Goal: Task Accomplishment & Management: Complete application form

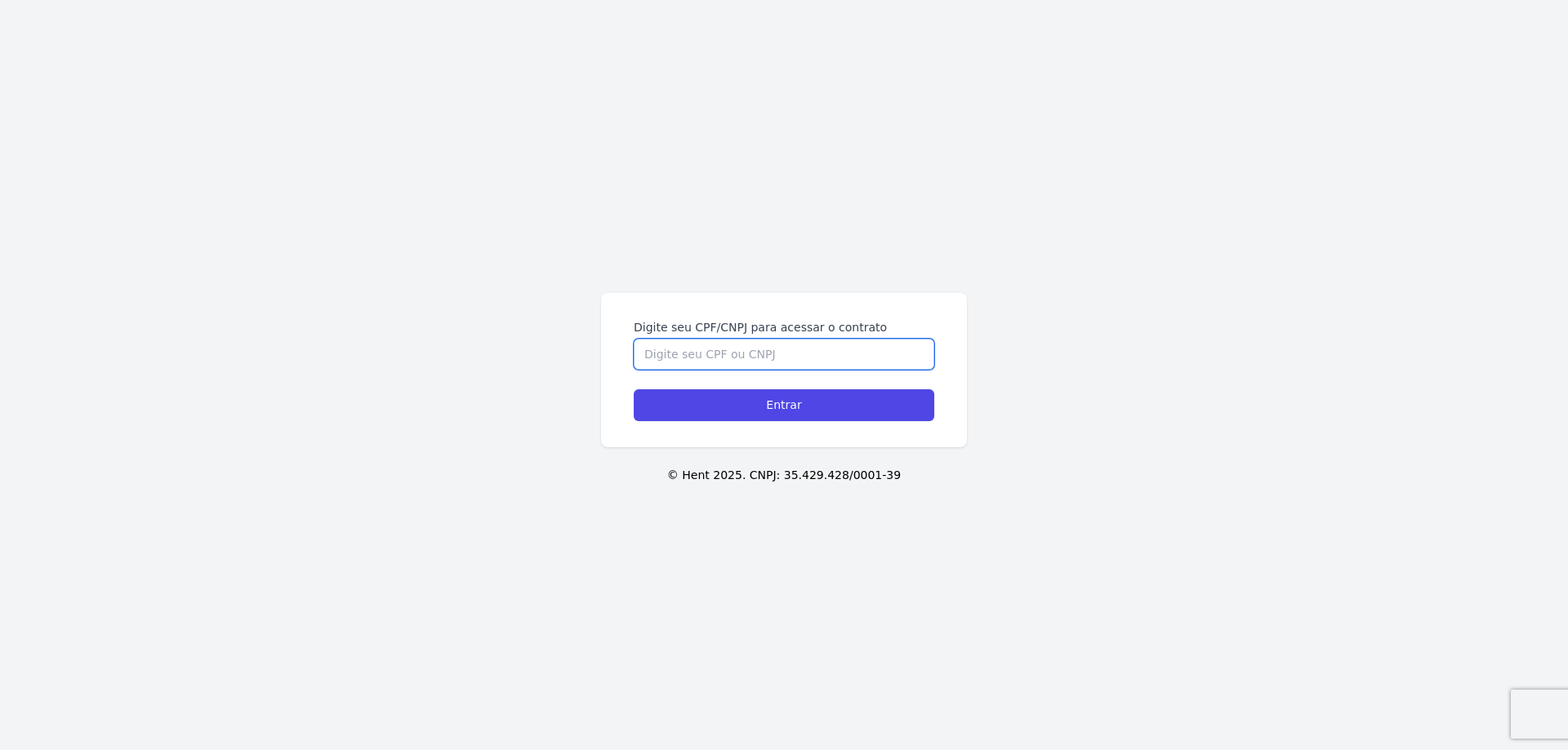
click at [736, 354] on input "Digite seu CPF/CNPJ para acessar o contrato" at bounding box center [784, 353] width 301 height 31
type input "40506864812"
click at [811, 406] on input "Entrar" at bounding box center [784, 405] width 301 height 32
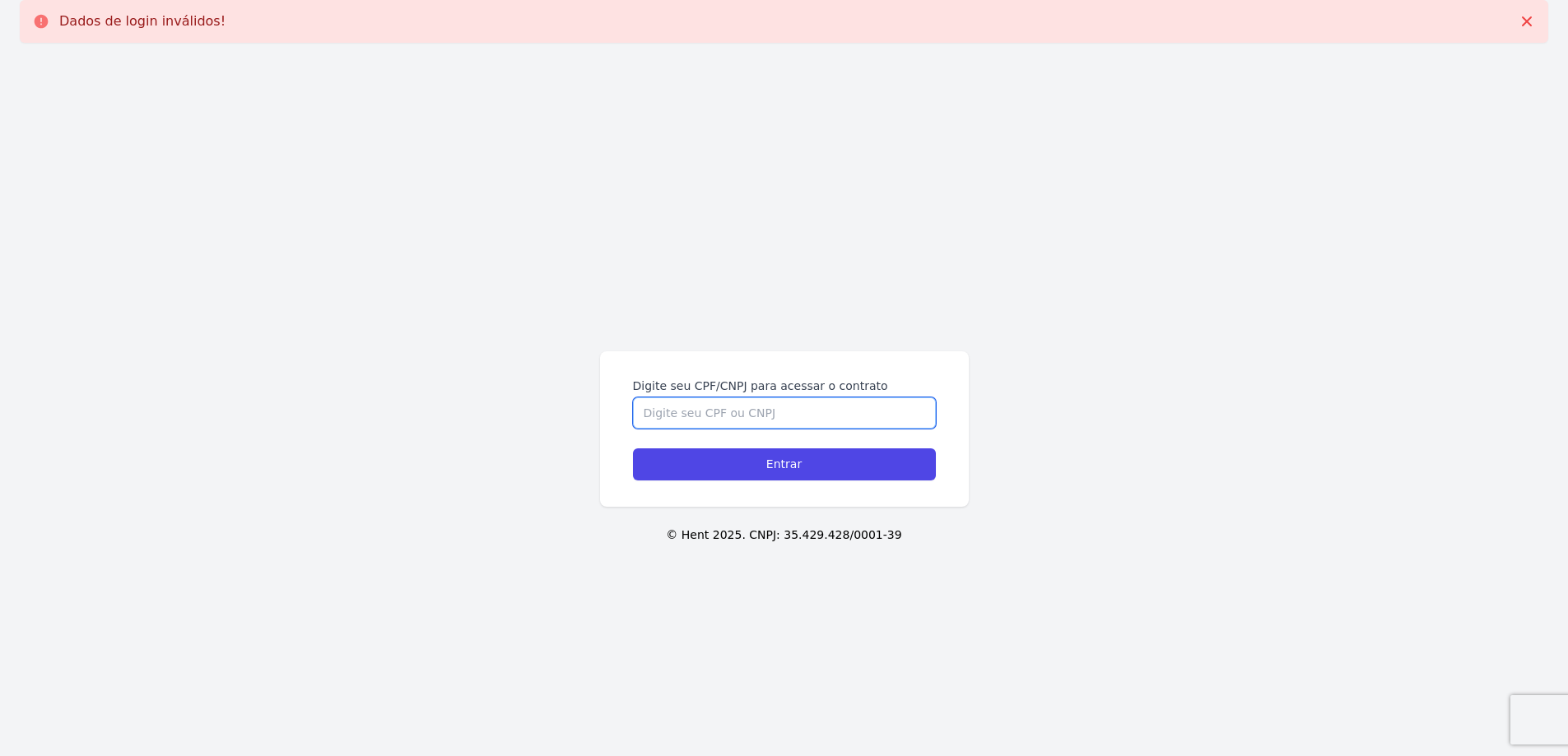
click at [830, 410] on input "Digite seu CPF/CNPJ para acessar o contrato" at bounding box center [785, 412] width 303 height 31
type input "40506864812"
click at [794, 463] on input "Entrar" at bounding box center [785, 465] width 303 height 32
click at [795, 410] on input "Digite seu CPF/CNPJ para acessar o contrato" at bounding box center [785, 412] width 303 height 31
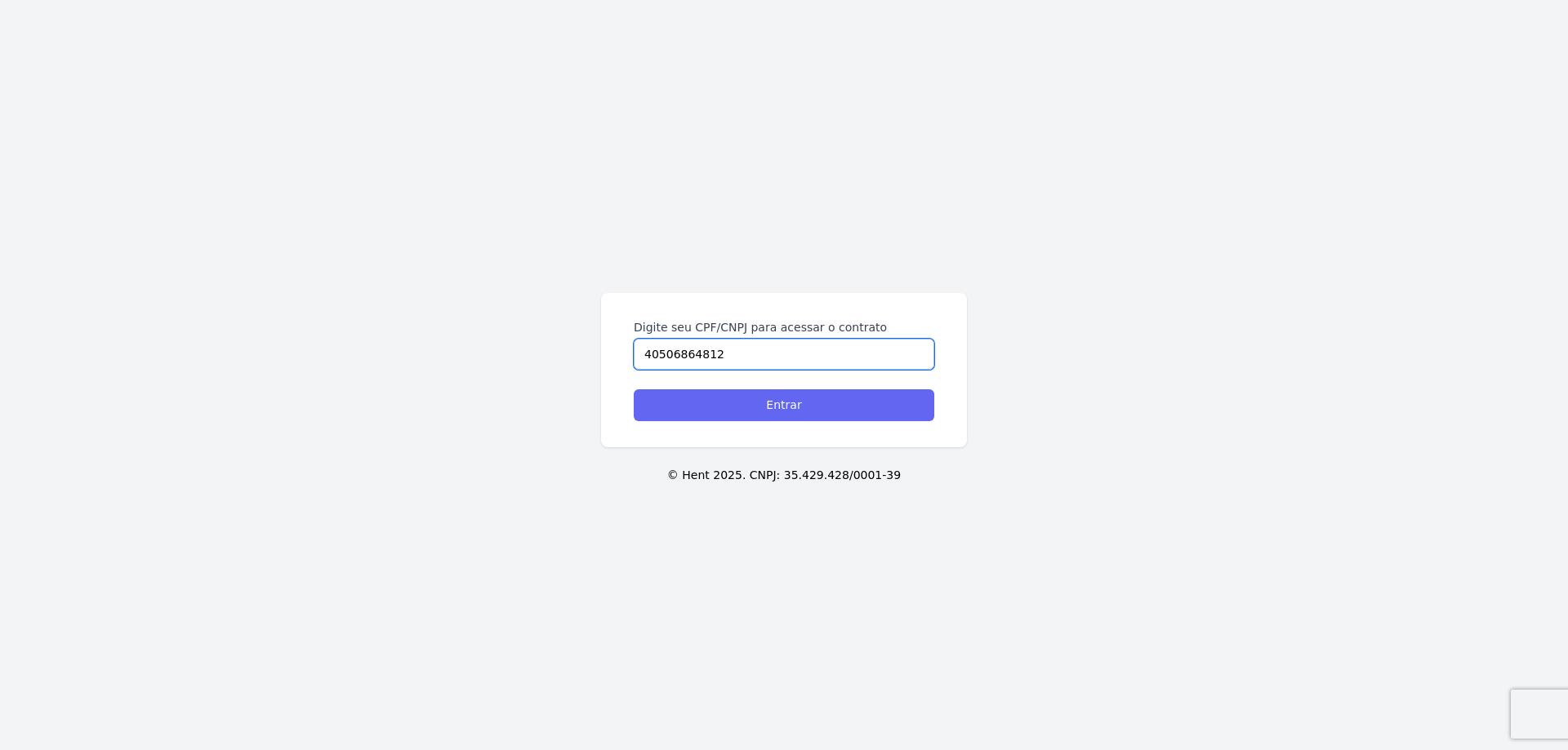
type input "40506864812"
click at [763, 400] on input "Entrar" at bounding box center [784, 405] width 301 height 32
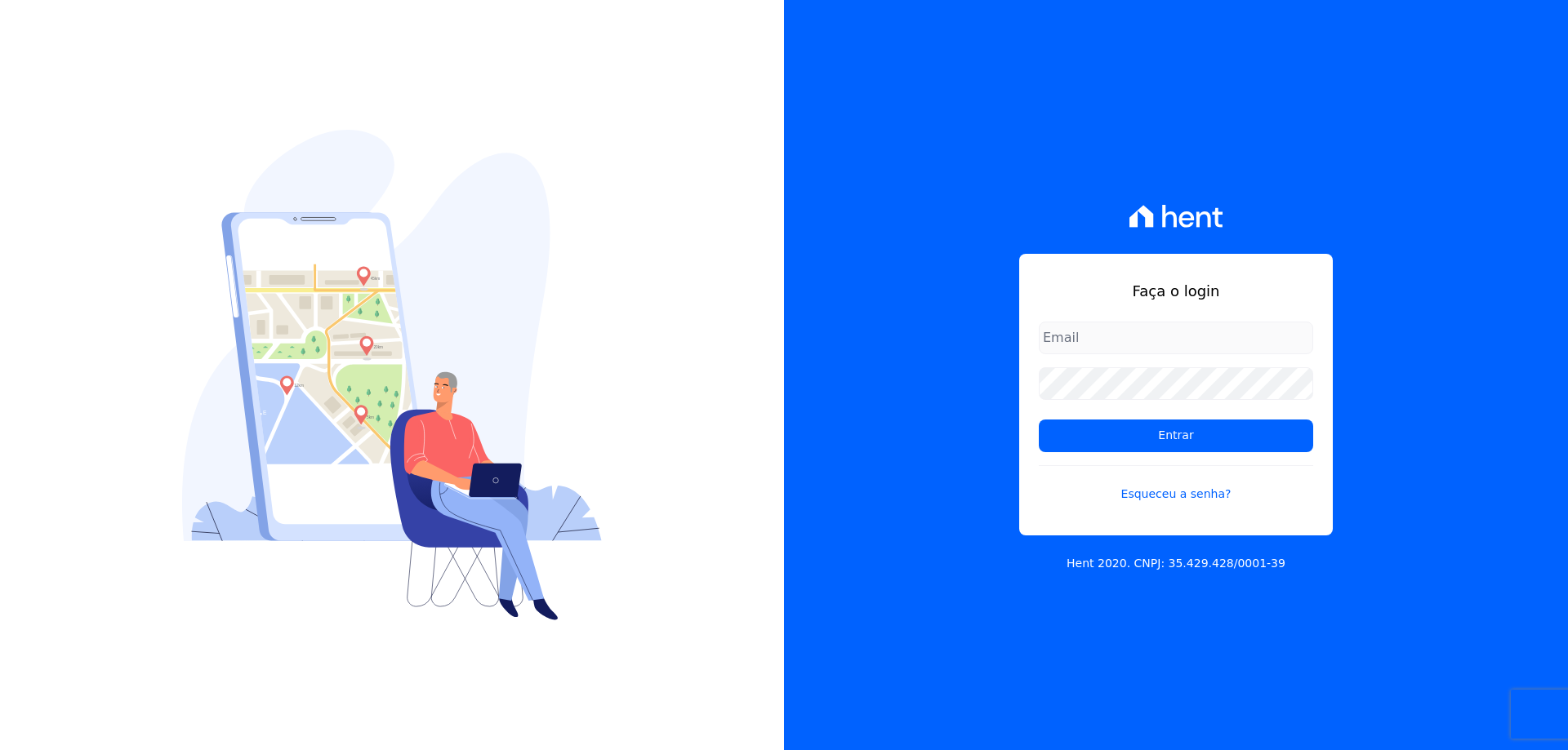
click at [1172, 332] on input "email" at bounding box center [1176, 337] width 274 height 33
type input "[EMAIL_ADDRESS][DOMAIN_NAME]"
click at [1039, 420] on input "Entrar" at bounding box center [1176, 436] width 274 height 33
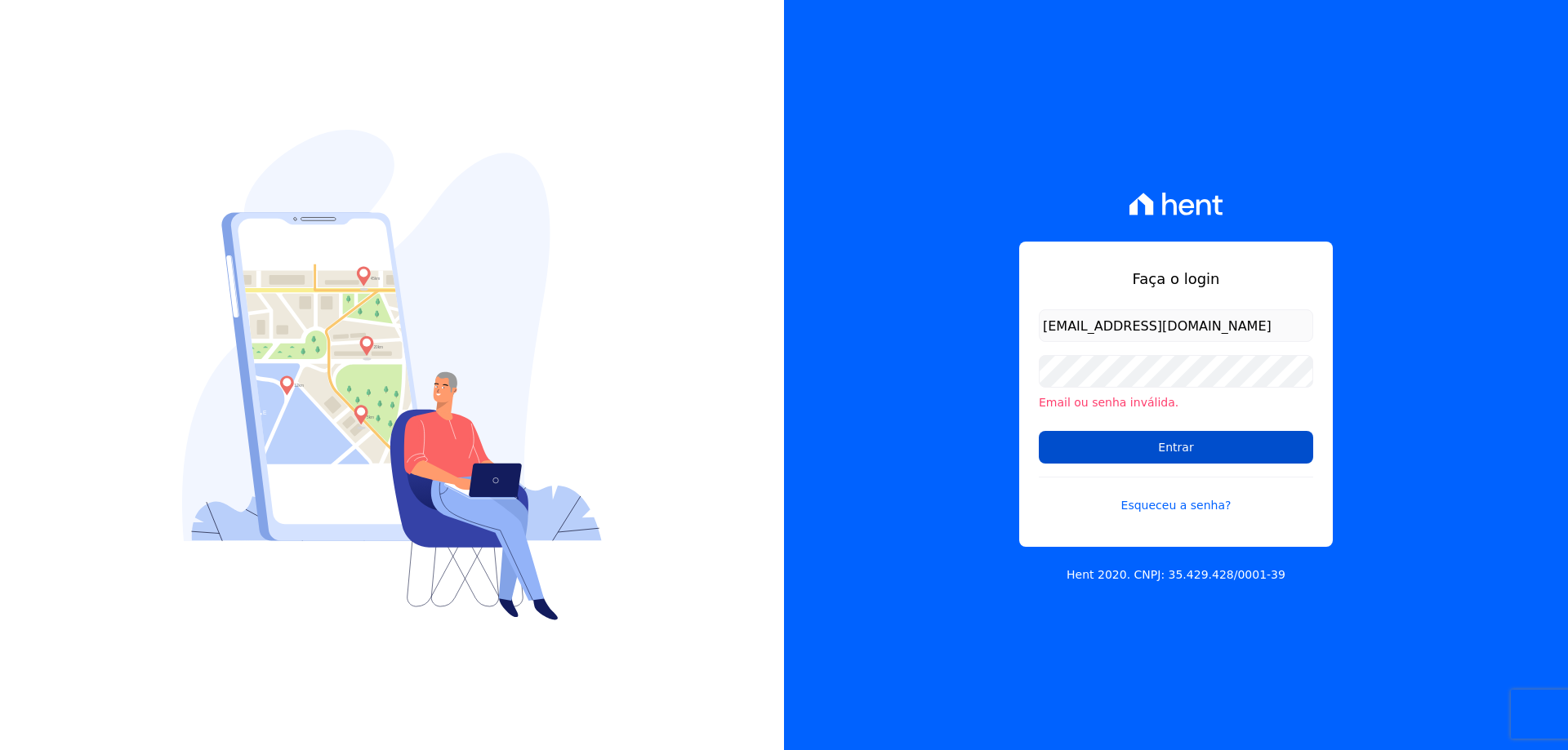
click at [1115, 441] on input "Entrar" at bounding box center [1176, 447] width 274 height 33
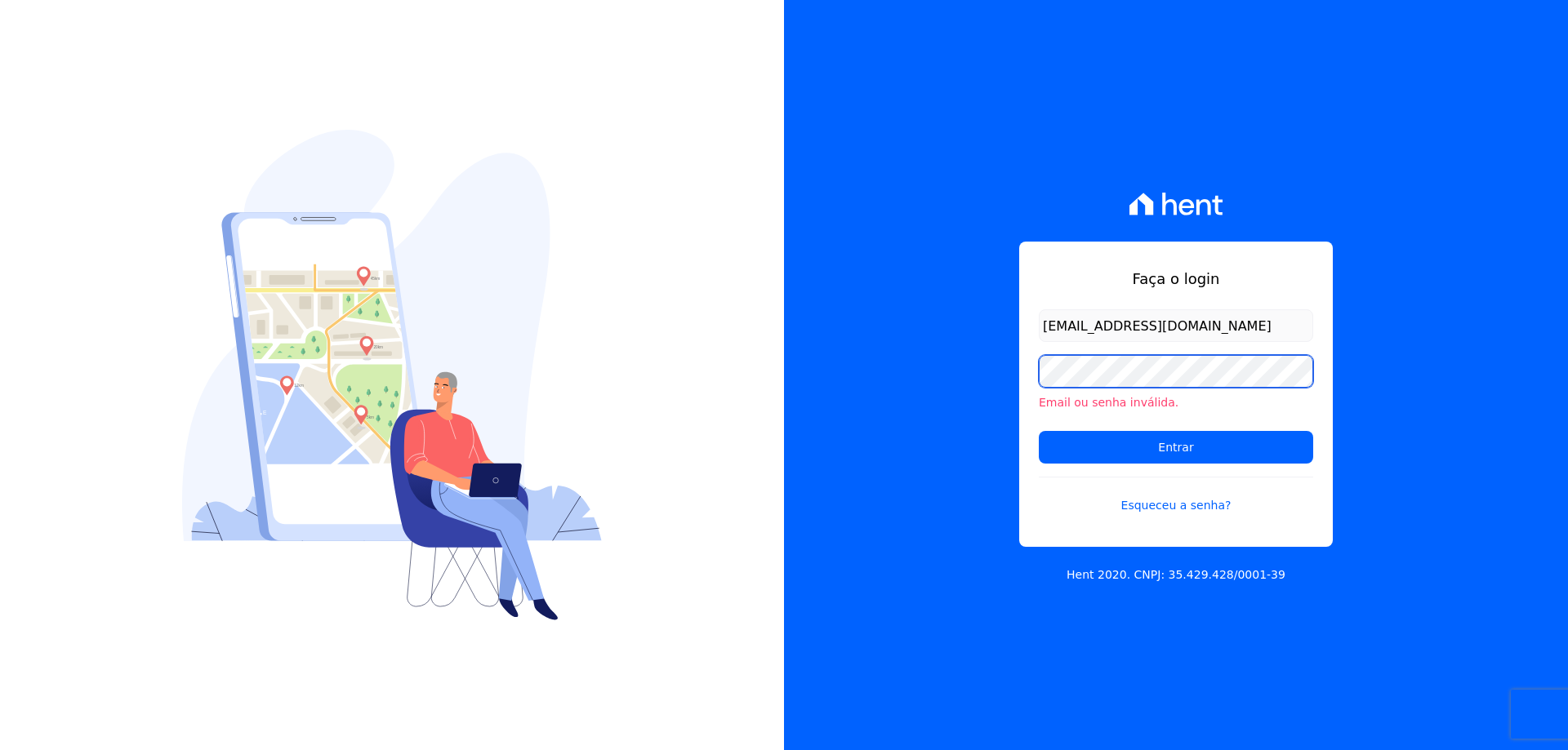
click at [1039, 431] on input "Entrar" at bounding box center [1176, 447] width 274 height 33
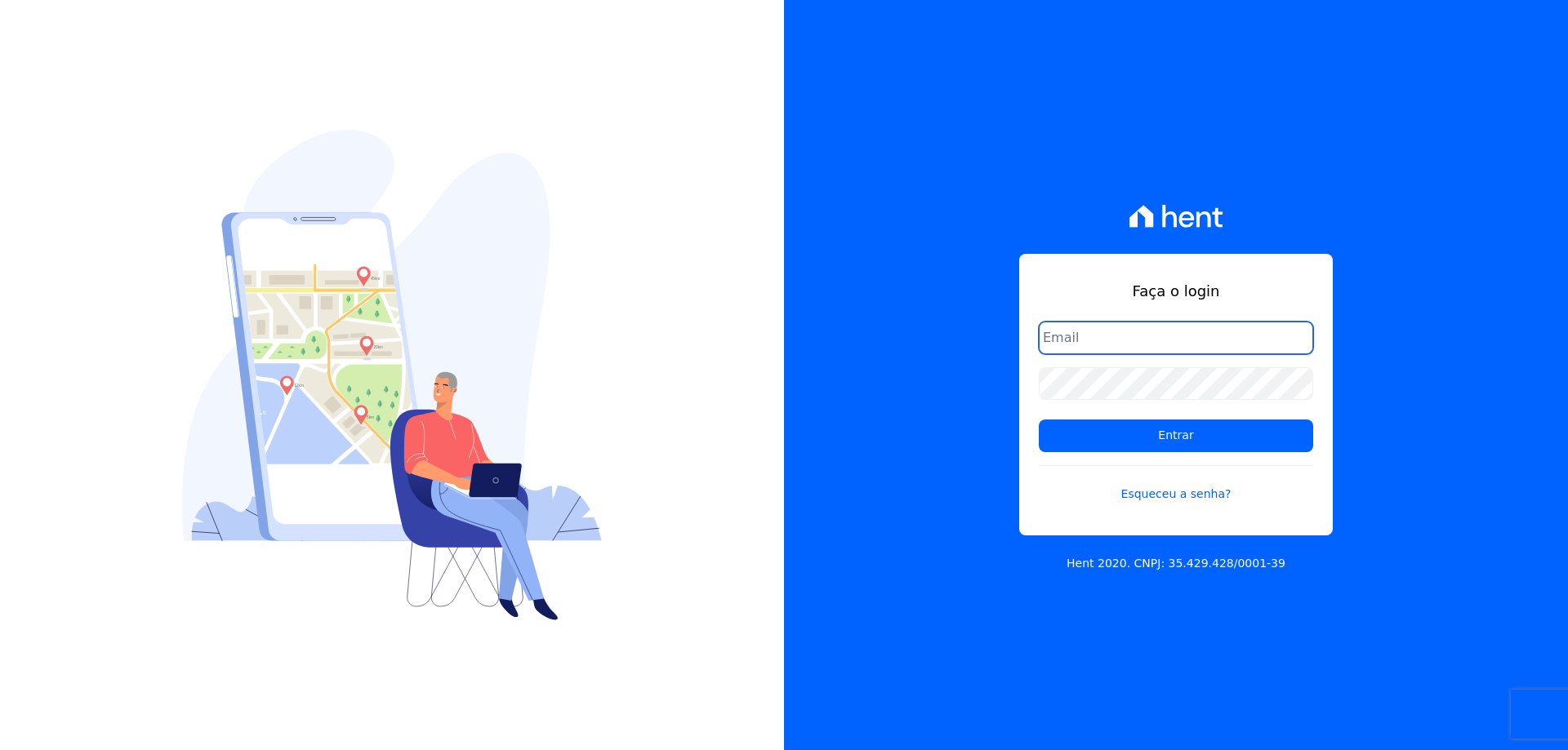
click at [1100, 337] on input "email" at bounding box center [1176, 337] width 274 height 33
type input "[EMAIL_ADDRESS][DOMAIN_NAME]"
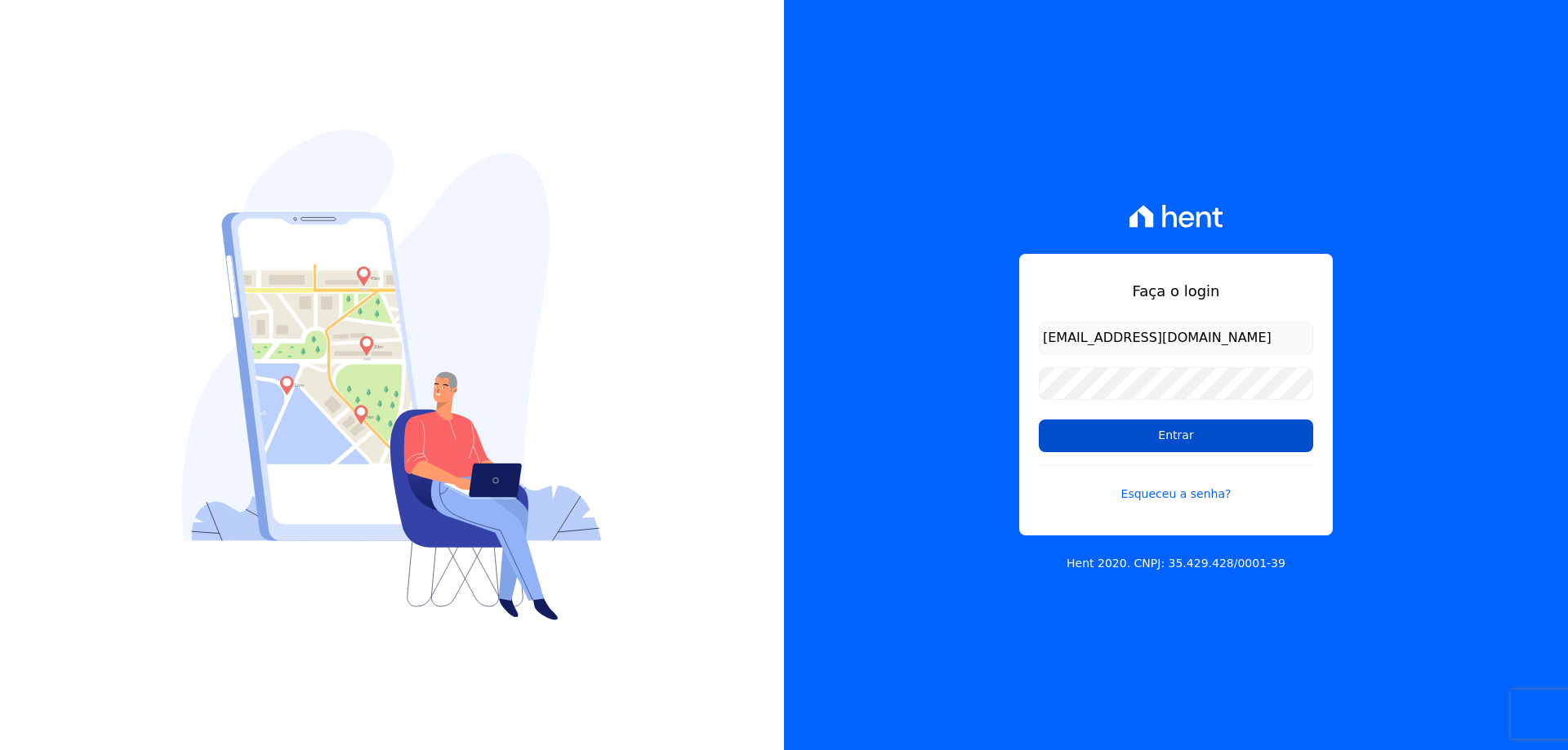
click at [1221, 426] on input "Entrar" at bounding box center [1176, 436] width 274 height 33
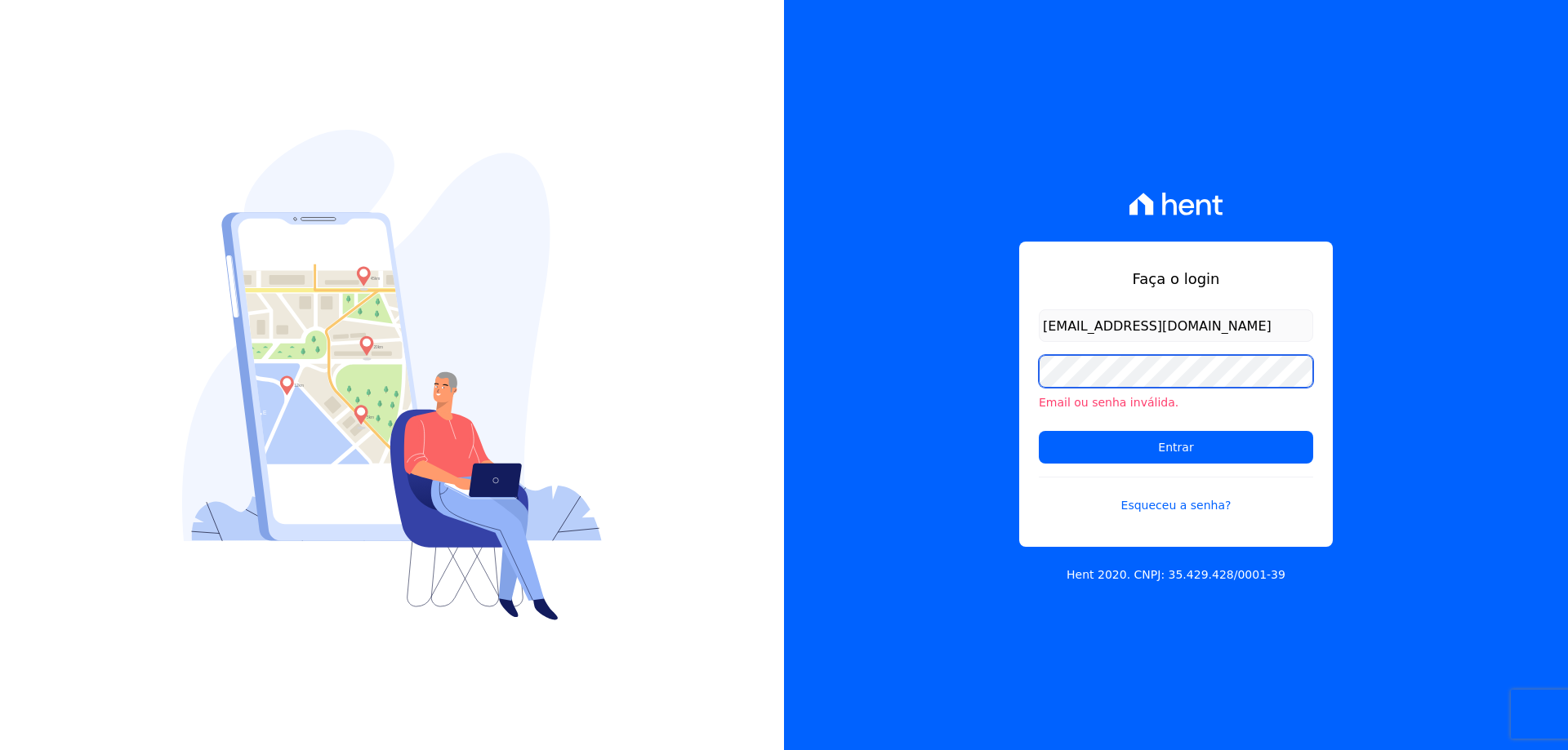
click at [1039, 431] on input "Entrar" at bounding box center [1176, 447] width 274 height 33
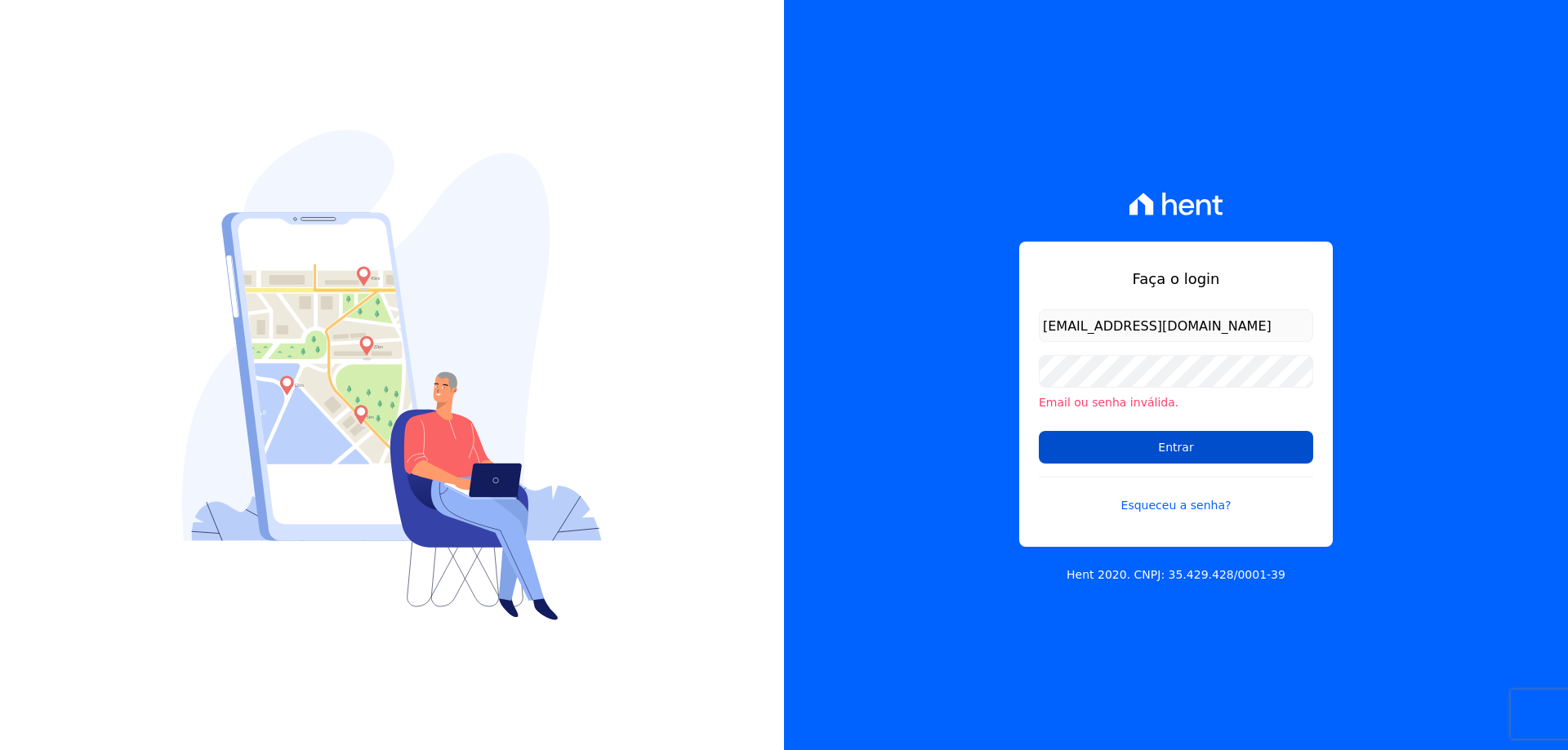
click at [1176, 444] on input "Entrar" at bounding box center [1176, 447] width 274 height 33
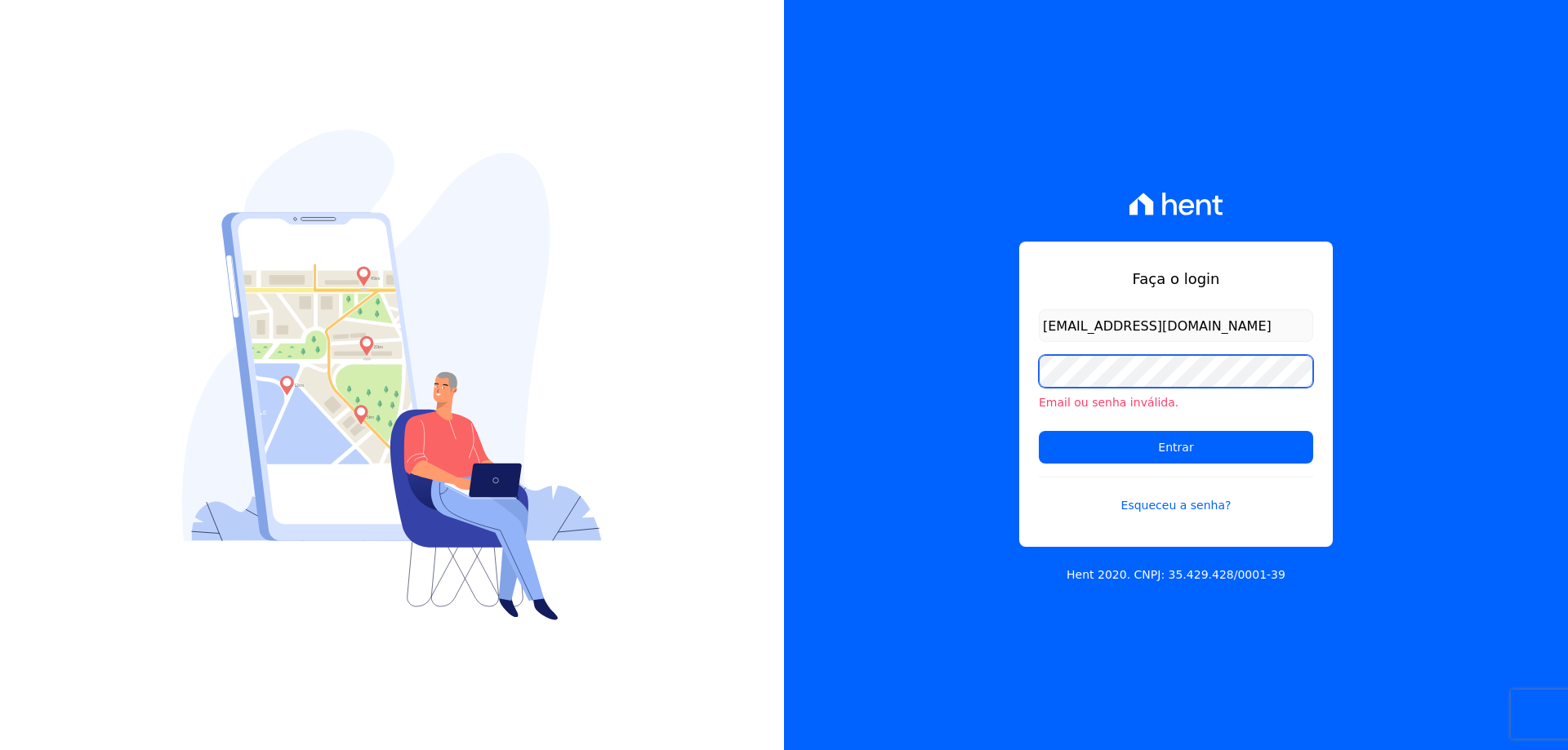
click at [1039, 431] on input "Entrar" at bounding box center [1176, 447] width 274 height 33
click at [1187, 506] on link "Esqueceu a senha?" at bounding box center [1176, 496] width 274 height 38
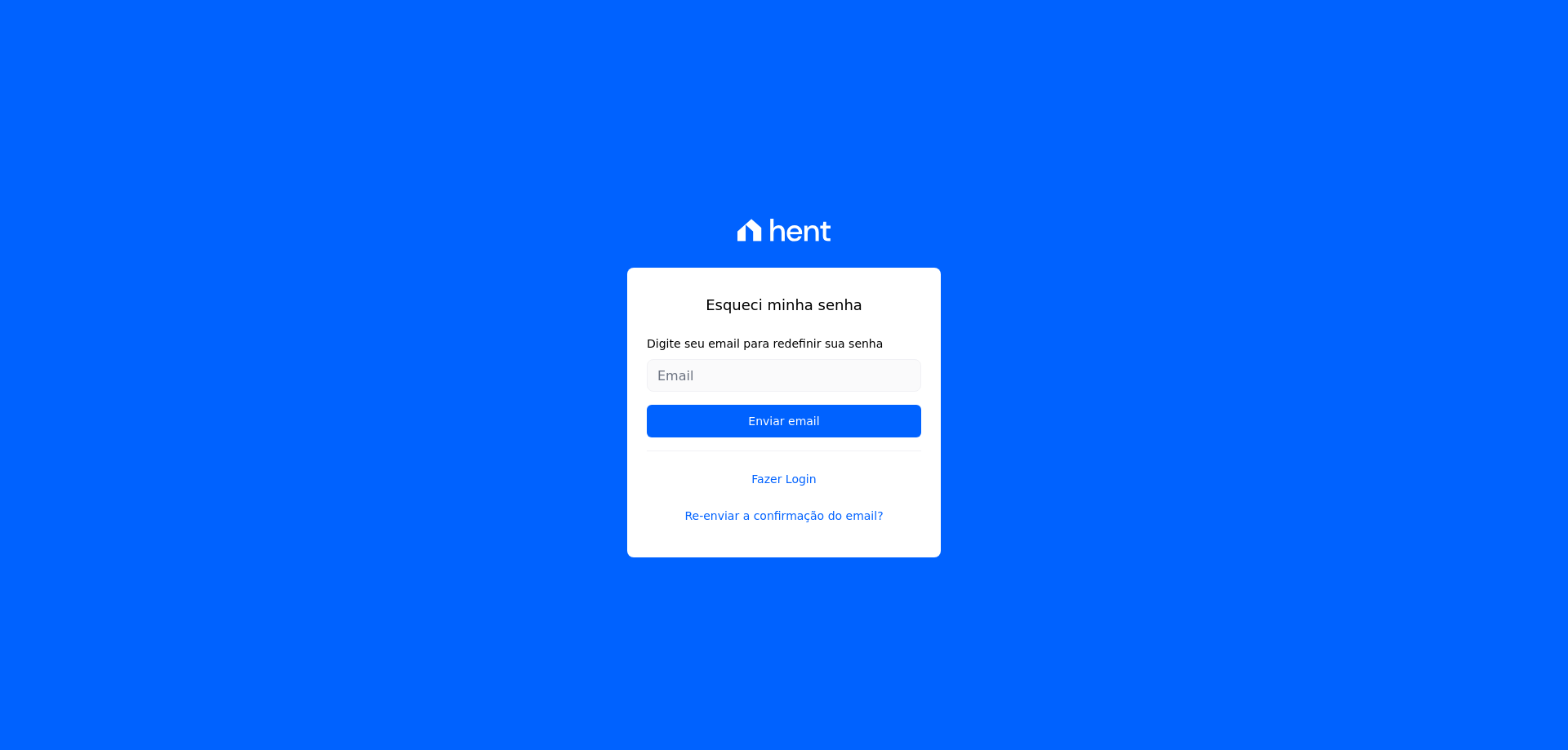
click at [780, 382] on input "Digite seu email para redefinir sua senha" at bounding box center [784, 375] width 274 height 33
type input "[EMAIL_ADDRESS][DOMAIN_NAME]"
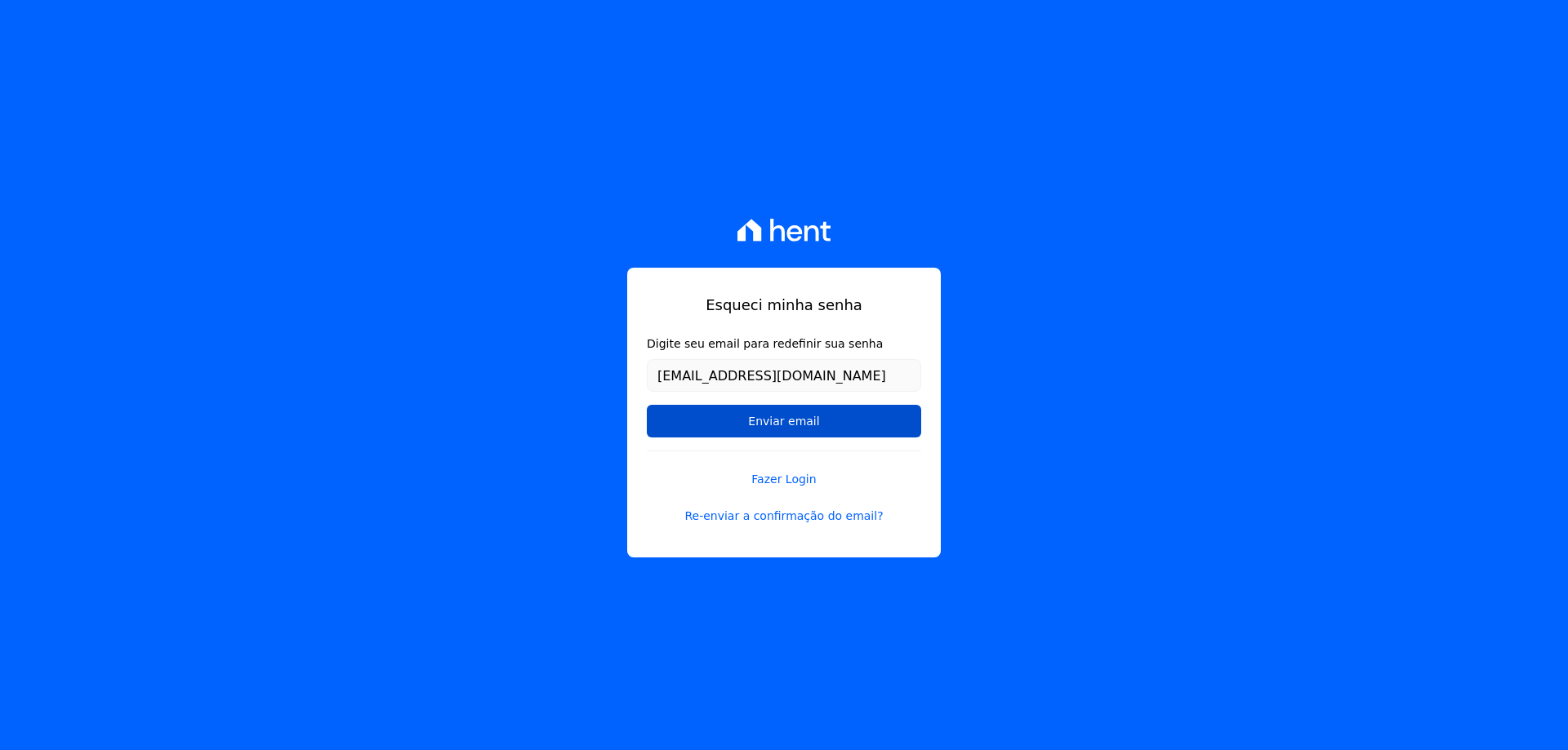
click at [788, 421] on input "Enviar email" at bounding box center [784, 420] width 274 height 33
click at [787, 422] on input "Enviar email" at bounding box center [784, 420] width 274 height 33
click at [682, 417] on input "Enviar email" at bounding box center [784, 420] width 274 height 33
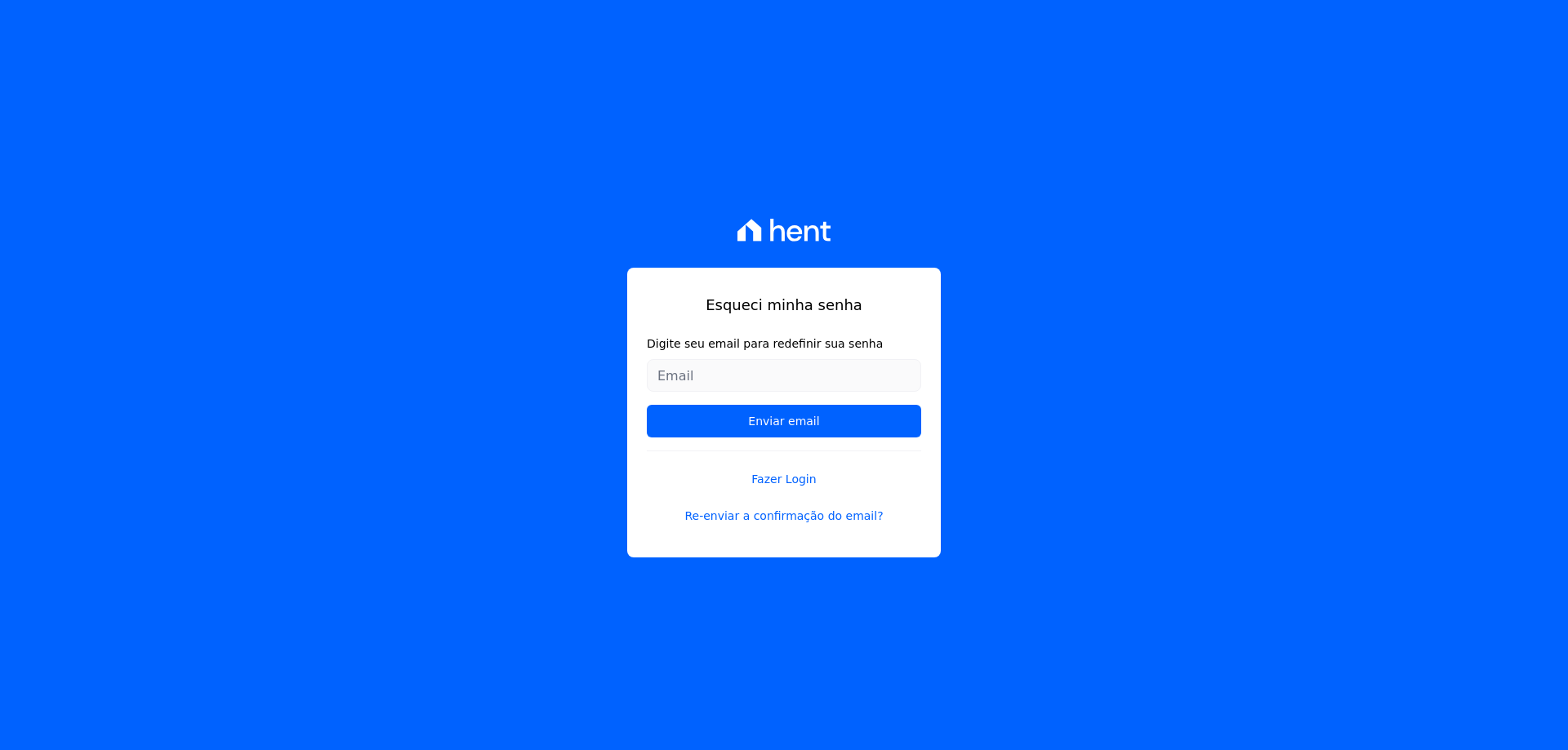
click at [814, 370] on input "Digite seu email para redefinir sua senha" at bounding box center [784, 375] width 274 height 33
type input "[EMAIL_ADDRESS][DOMAIN_NAME]"
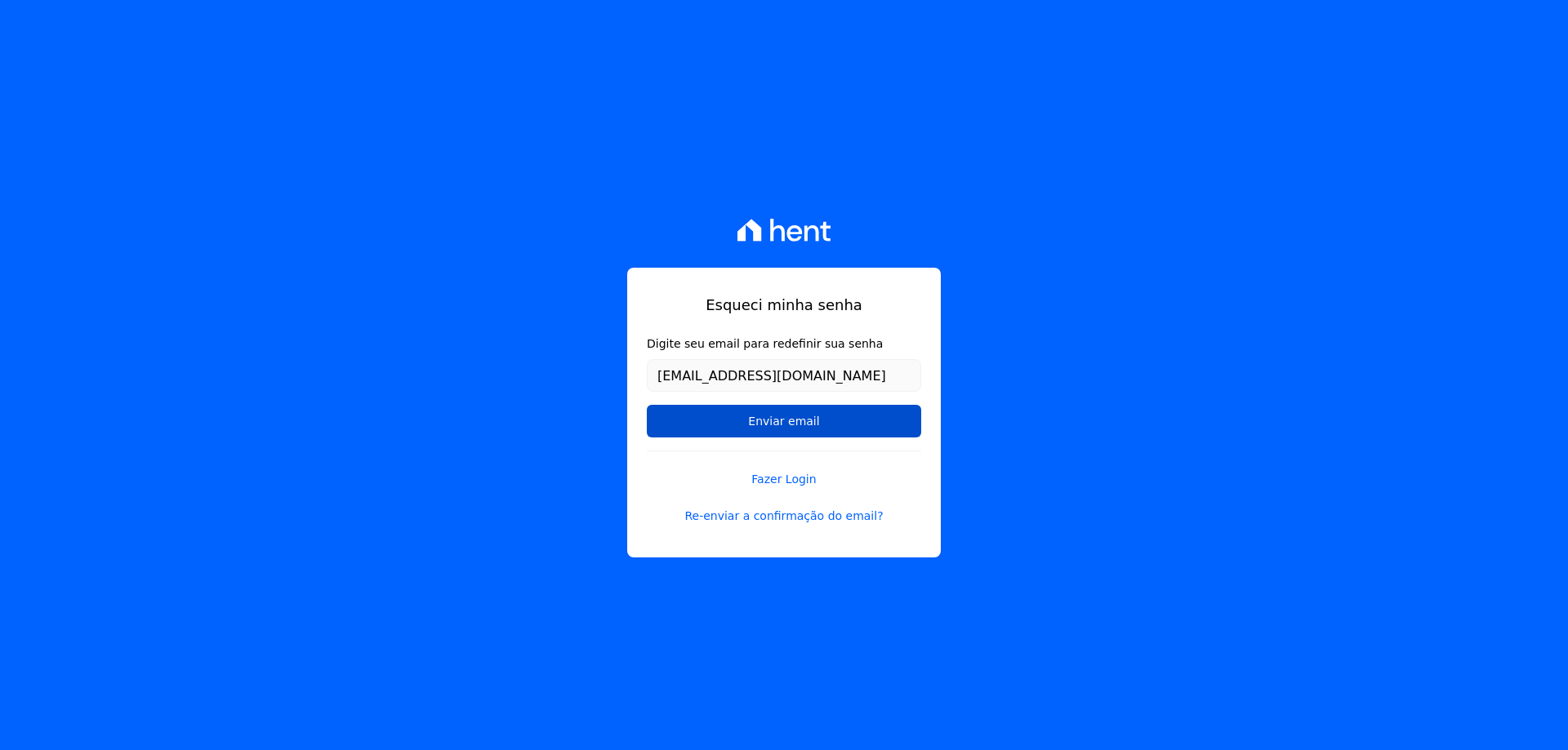
click at [811, 427] on input "Enviar email" at bounding box center [784, 420] width 274 height 33
click at [802, 478] on link "Fazer Login" at bounding box center [784, 469] width 274 height 38
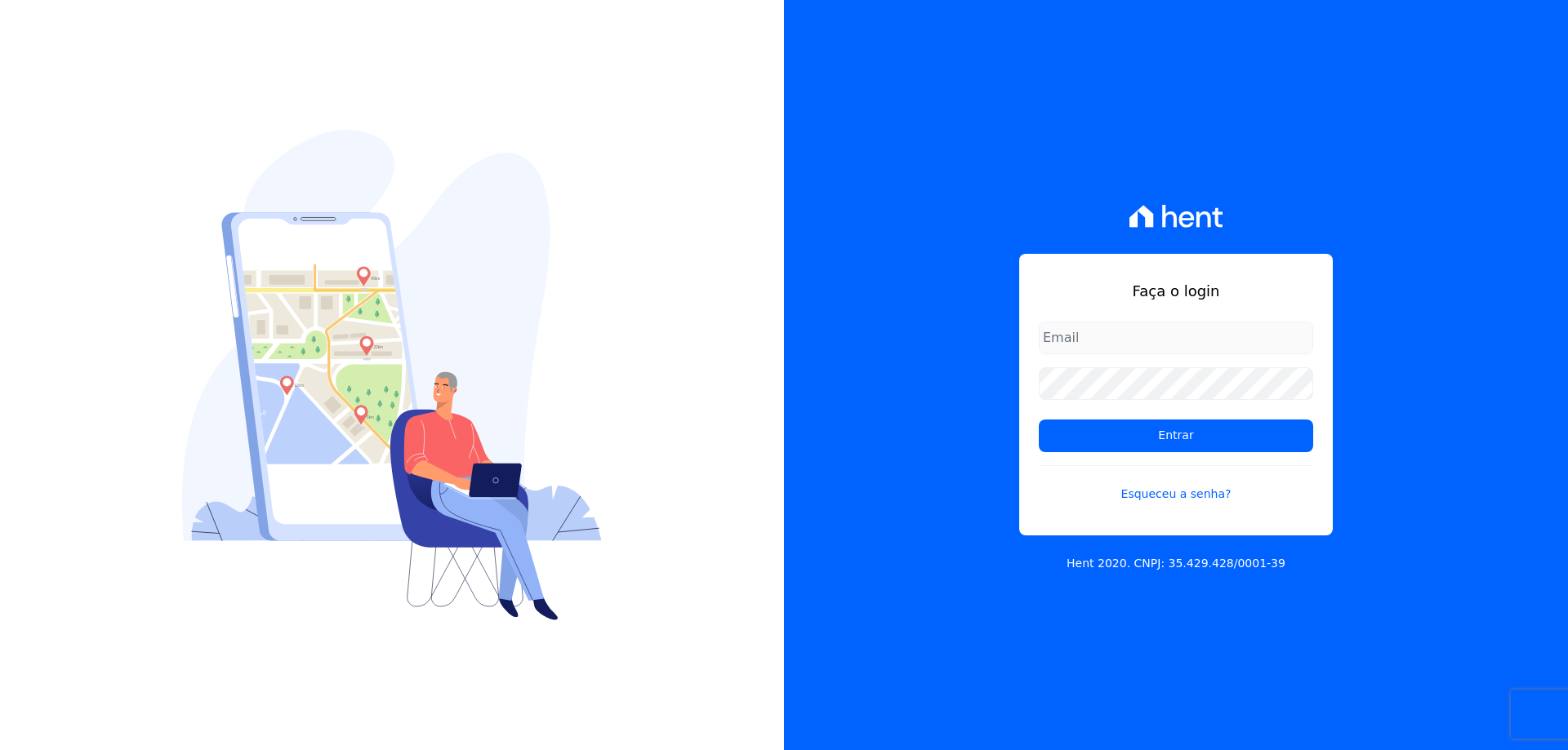
click at [1092, 337] on input "email" at bounding box center [1176, 337] width 274 height 33
type input "[EMAIL_ADDRESS][DOMAIN_NAME]"
click at [1186, 499] on link "Esqueceu a senha?" at bounding box center [1176, 484] width 274 height 38
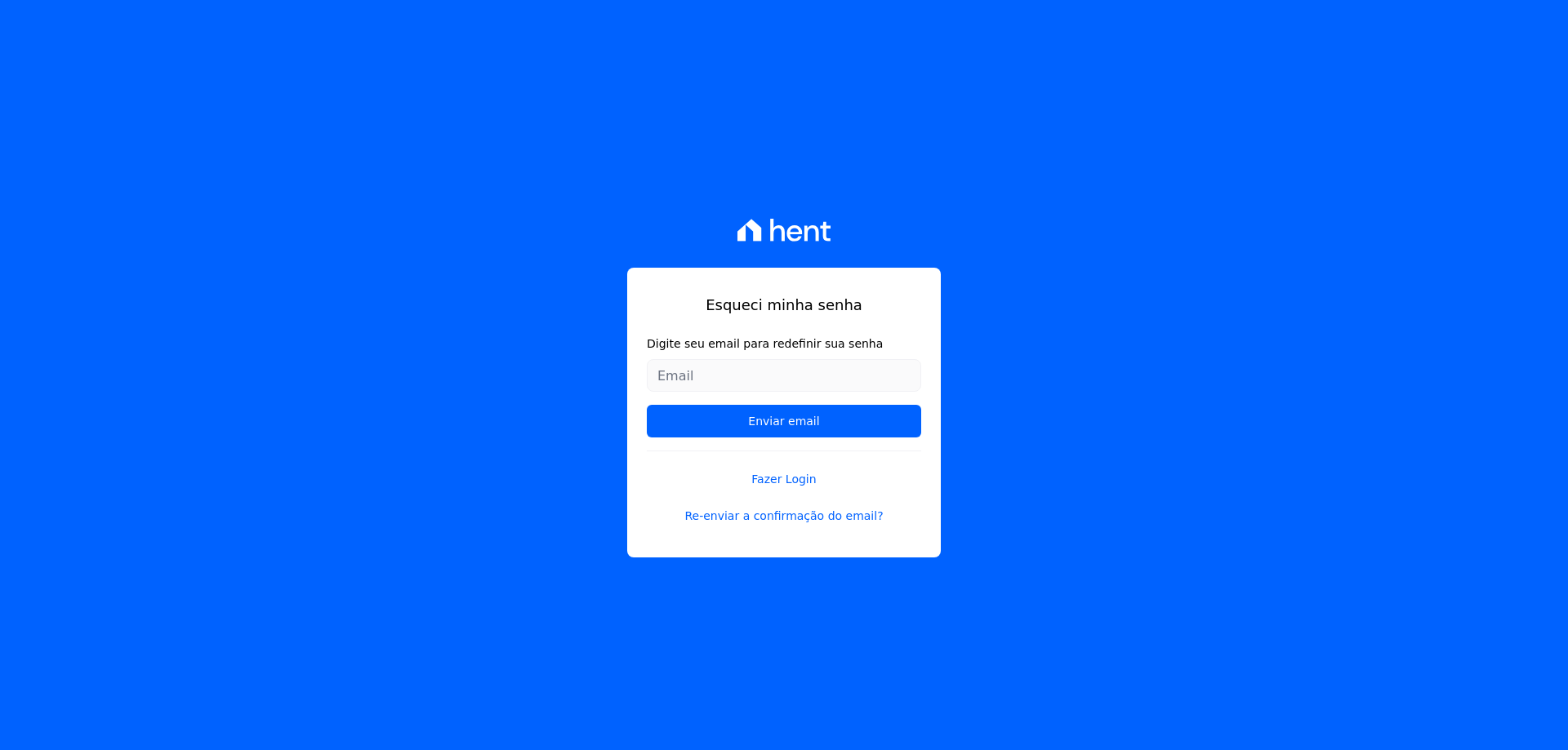
click at [779, 373] on input "Digite seu email para redefinir sua senha" at bounding box center [784, 375] width 274 height 33
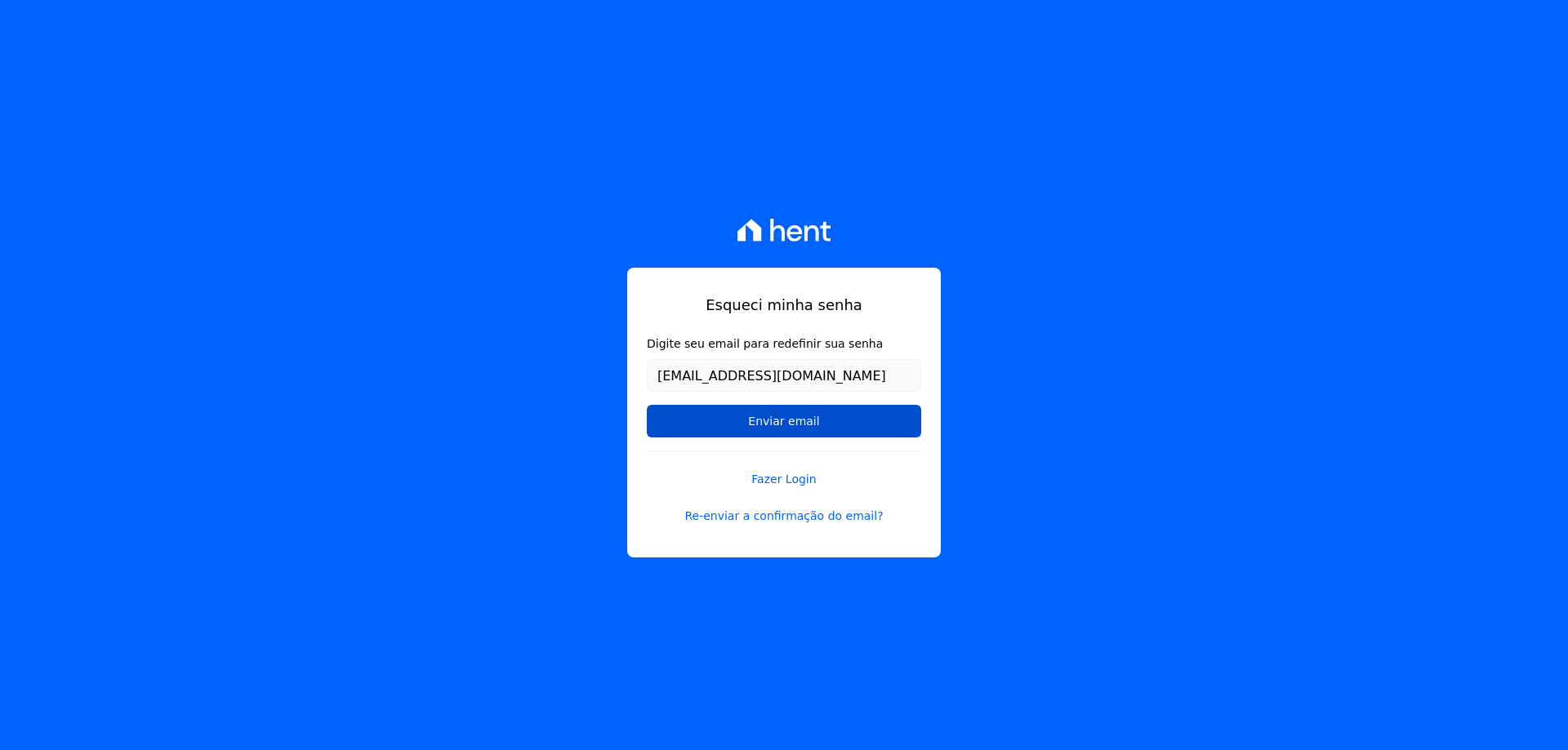
type input "[EMAIL_ADDRESS][DOMAIN_NAME]"
click at [682, 429] on input "Enviar email" at bounding box center [784, 420] width 274 height 33
click at [760, 429] on input "Enviar email" at bounding box center [784, 420] width 274 height 33
click at [761, 428] on input "Enviar email" at bounding box center [784, 420] width 274 height 33
click at [761, 428] on input "Enviar email" at bounding box center [784, 420] width 274 height 33
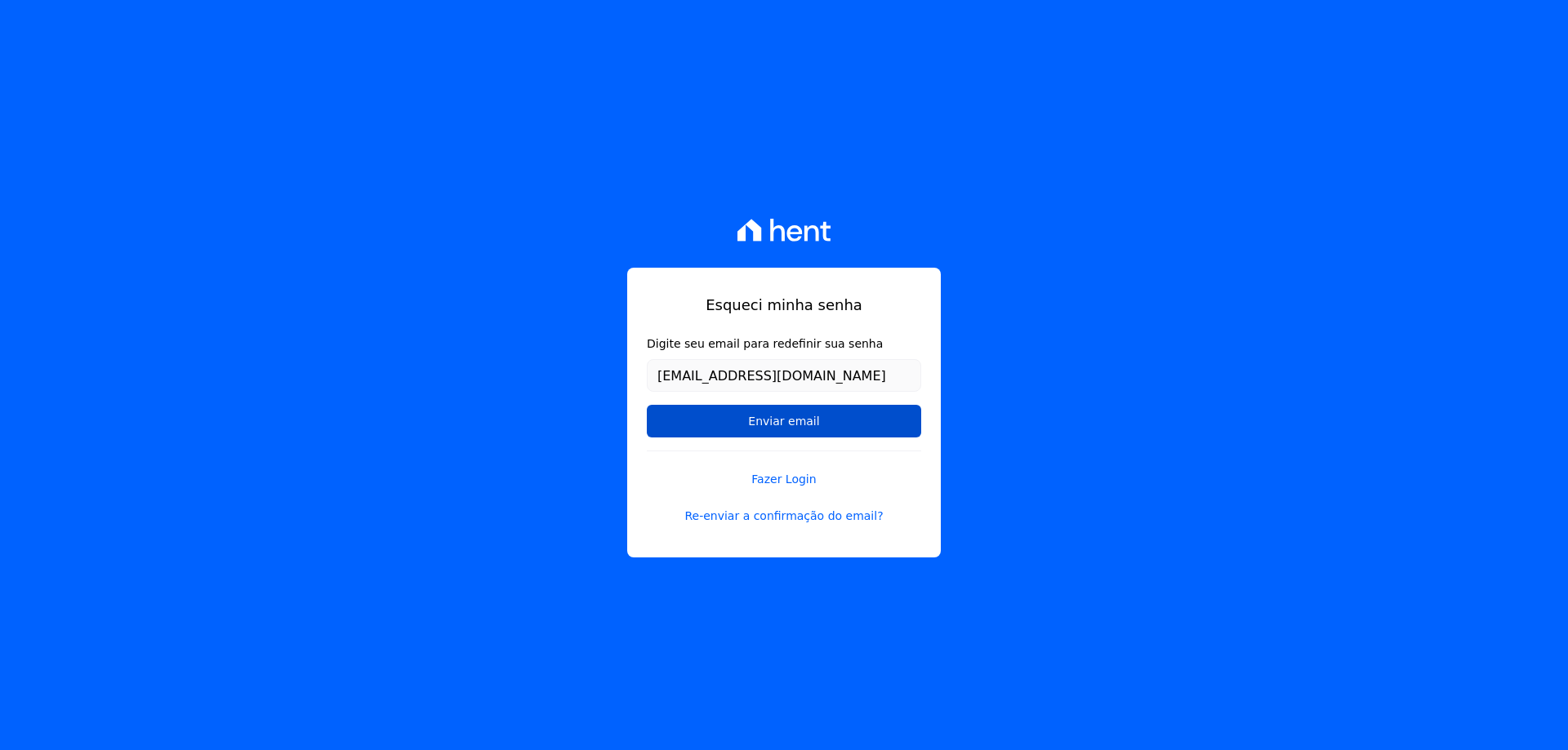
click at [761, 428] on input "Enviar email" at bounding box center [784, 420] width 274 height 33
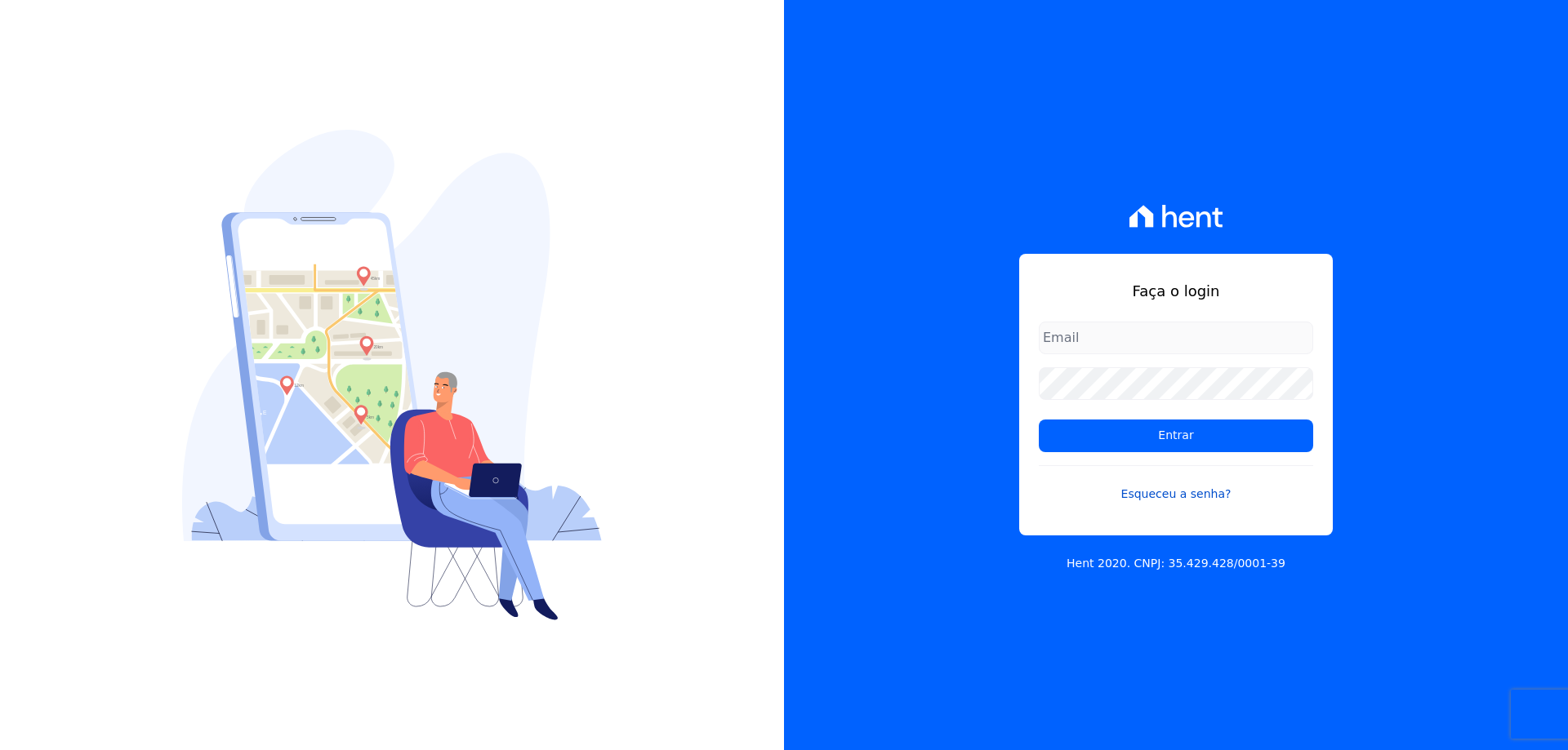
click at [1208, 488] on link "Esqueceu a senha?" at bounding box center [1176, 484] width 274 height 38
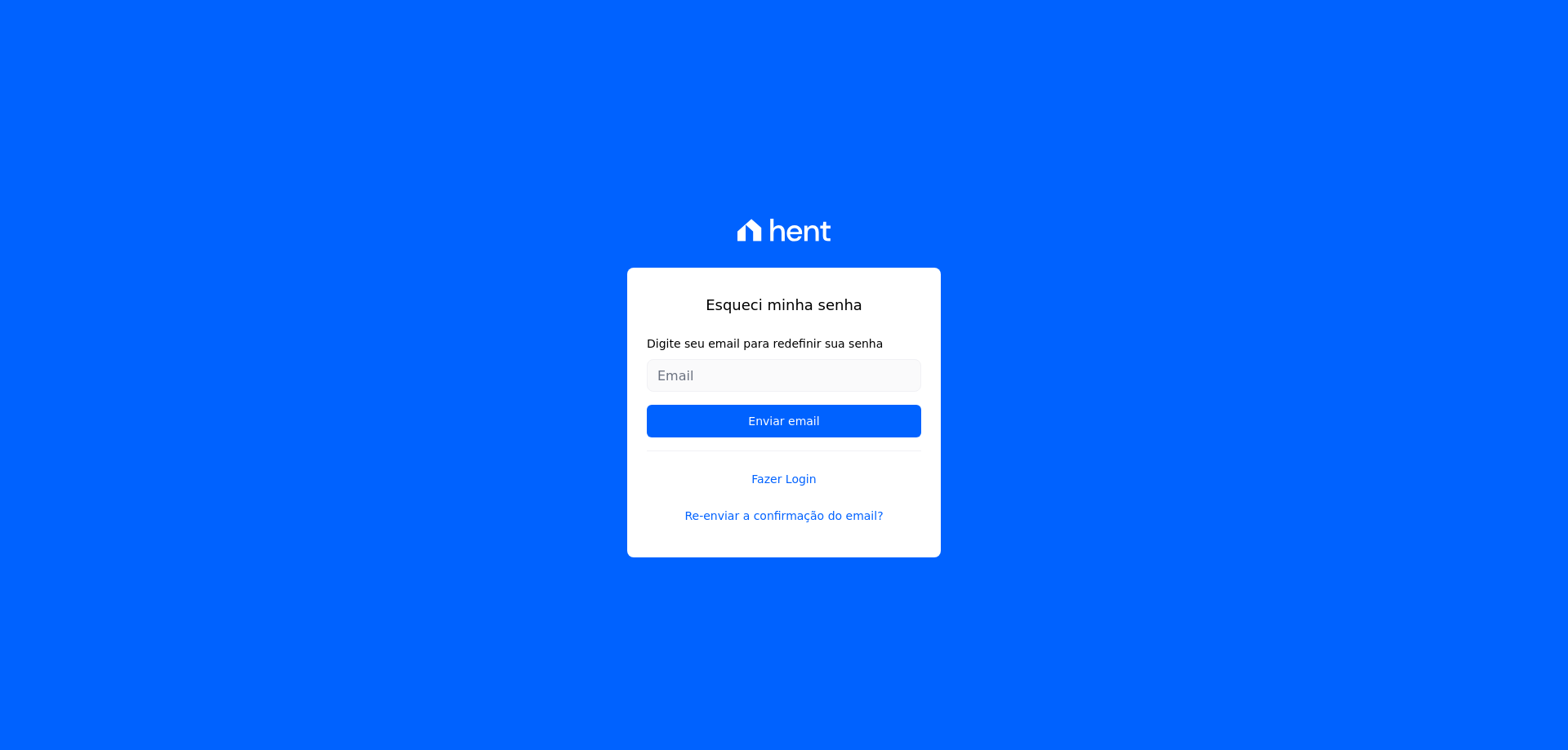
click at [836, 378] on input "Digite seu email para redefinir sua senha" at bounding box center [784, 375] width 274 height 33
type input "kendifa@gmail.com"
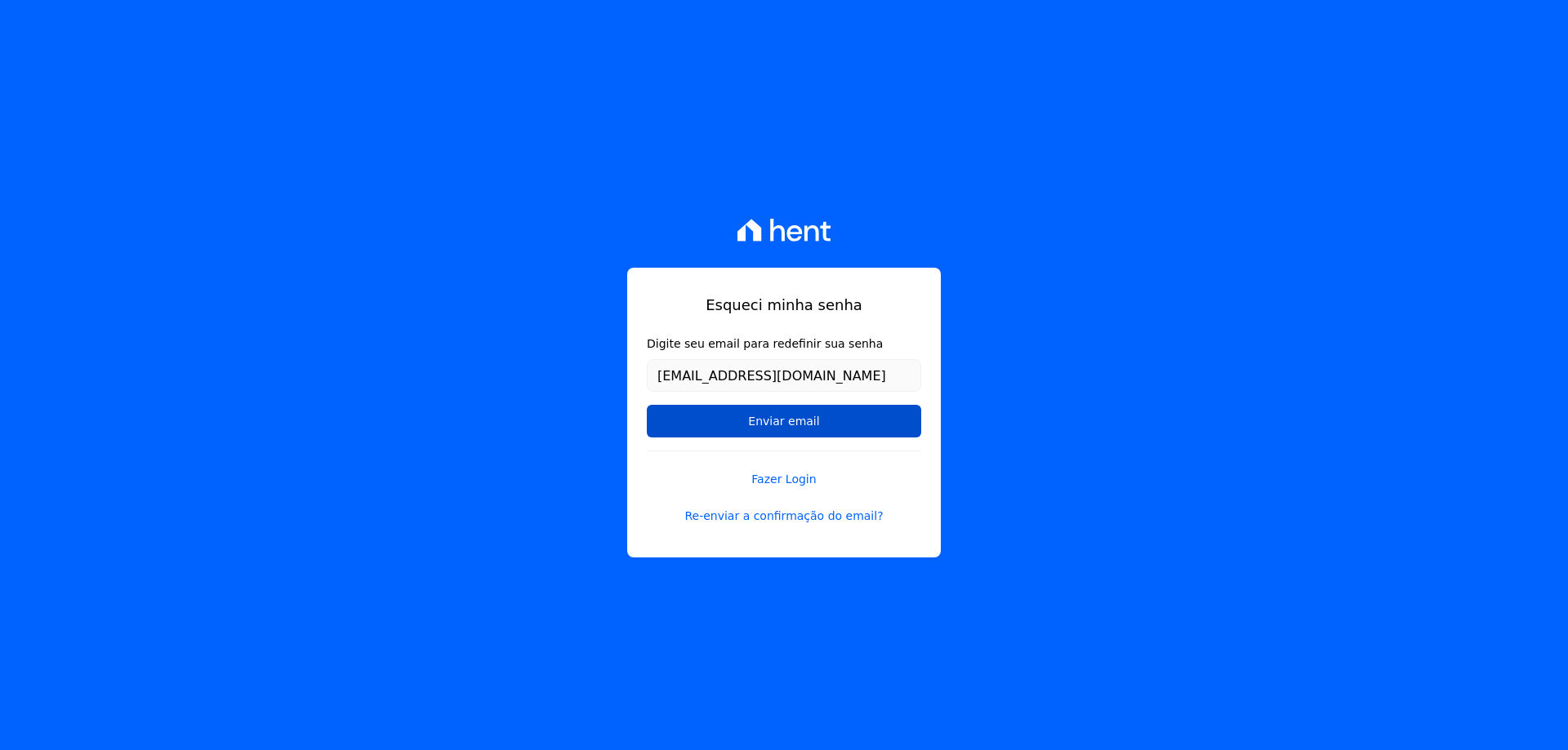
click at [788, 420] on input "Enviar email" at bounding box center [784, 420] width 274 height 33
click at [821, 510] on link "Re-enviar a confirmação do email?" at bounding box center [784, 516] width 274 height 17
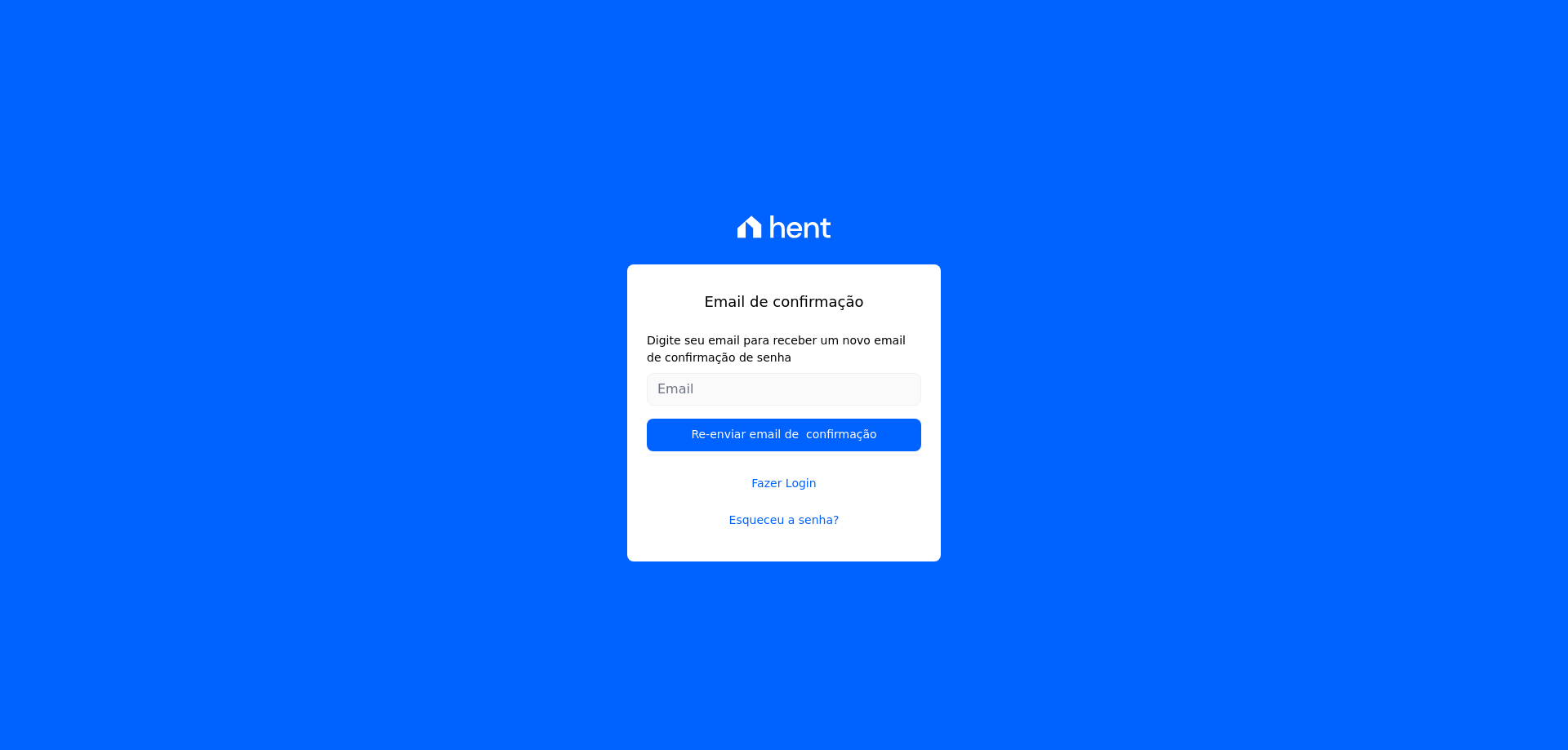
click at [736, 392] on input "Digite seu email para receber um novo email de confirmação de senha" at bounding box center [784, 389] width 274 height 33
click at [849, 391] on input "Digite seu email para receber um novo email de confirmação de senha" at bounding box center [784, 389] width 274 height 33
